Goal: Information Seeking & Learning: Learn about a topic

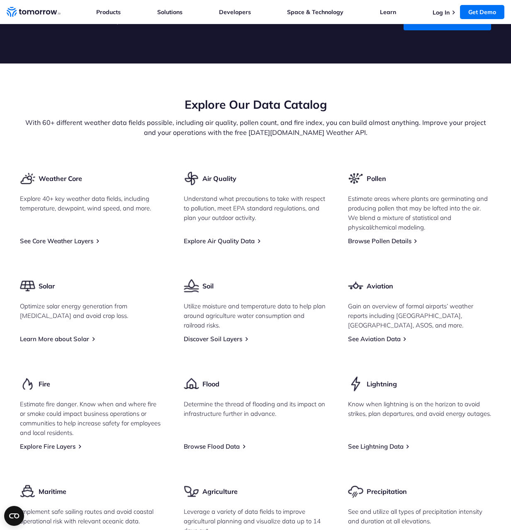
scroll to position [988, 0]
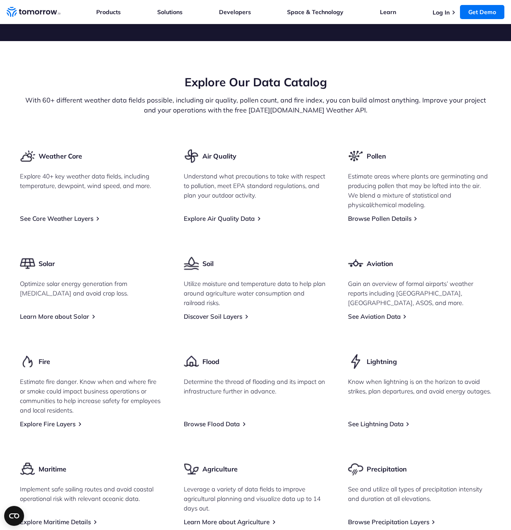
click at [298, 185] on p "Understand what precautions to take with respect to pollution, meet EPA standar…" at bounding box center [255, 185] width 143 height 29
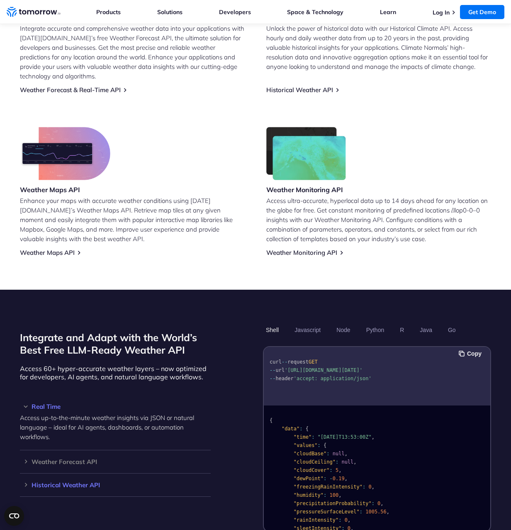
scroll to position [412, 0]
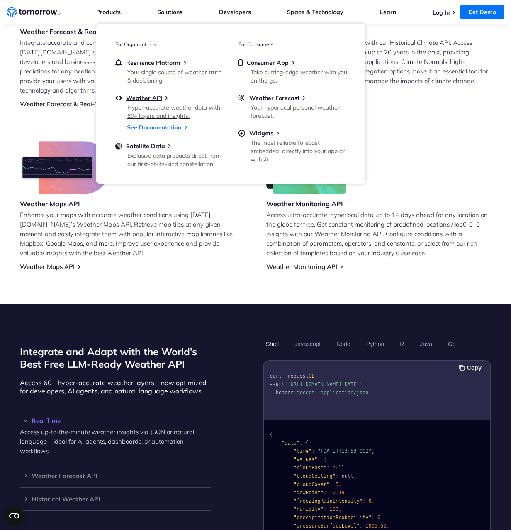
click at [163, 107] on div "Hyper-accurate weather data with 80+ layers and insights." at bounding box center [175, 111] width 97 height 17
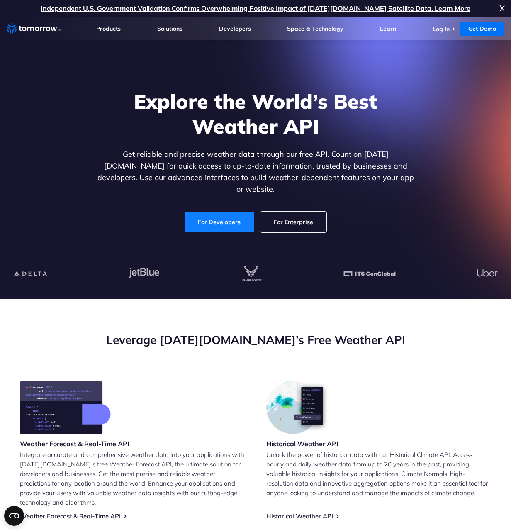
click at [239, 213] on link "For Developers" at bounding box center [219, 222] width 69 height 21
